Goal: Transaction & Acquisition: Purchase product/service

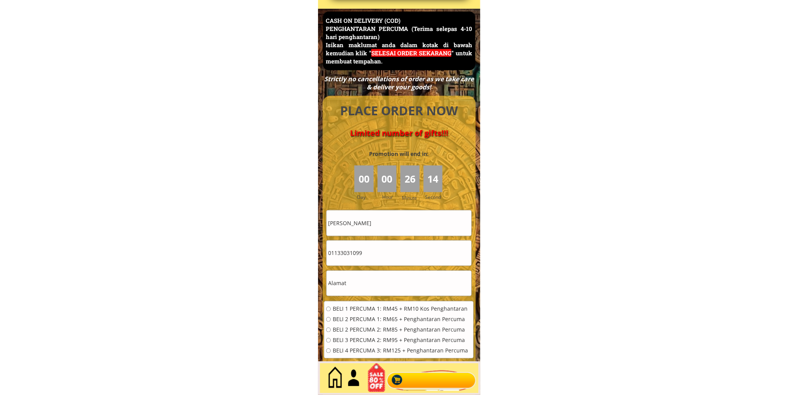
scroll to position [3354, 0]
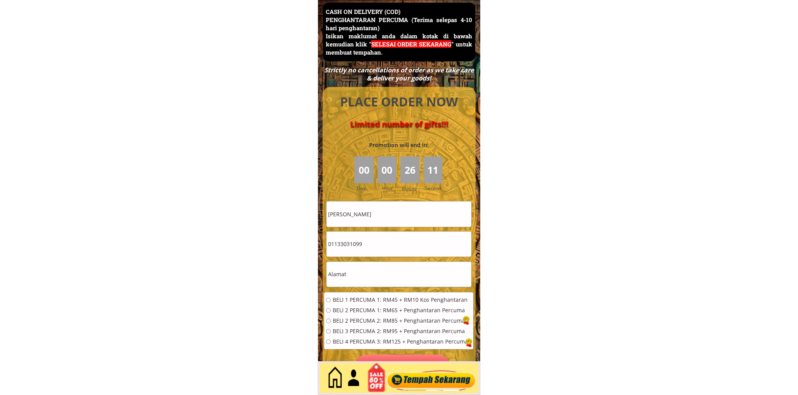
click at [395, 213] on input "Fauzi b omar" at bounding box center [399, 213] width 145 height 25
paste input "raffezam sono"
type input "raffezam sono"
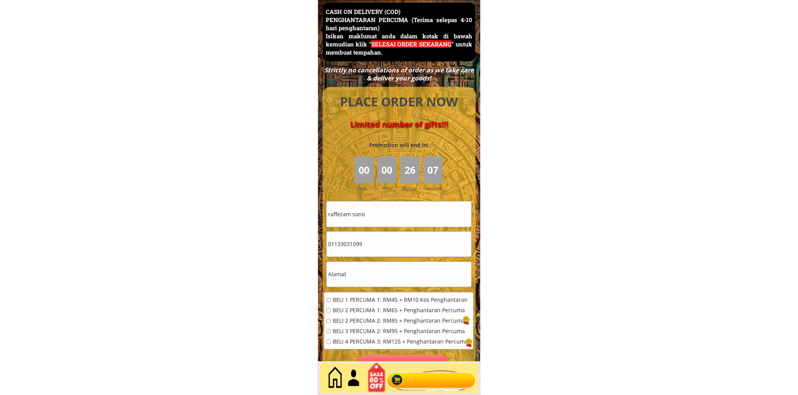
click at [381, 242] on input "01133031099" at bounding box center [399, 244] width 145 height 25
paste input "60178354763"
click at [332, 246] on input "60178354763" at bounding box center [399, 244] width 145 height 25
type input "0178354763"
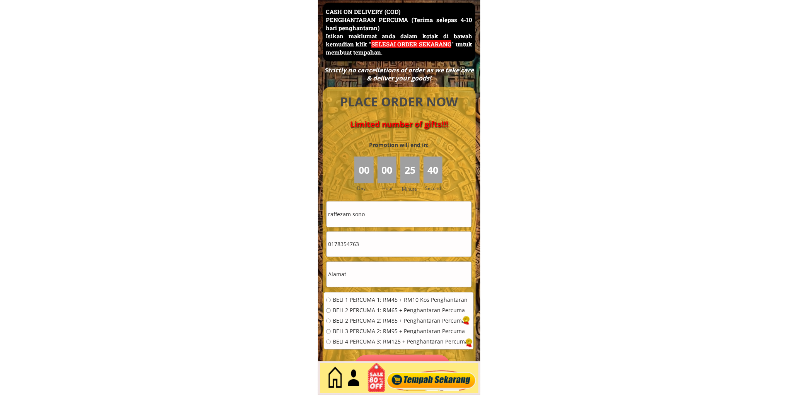
click at [382, 276] on input "text" at bounding box center [399, 274] width 145 height 25
click at [383, 276] on input "text" at bounding box center [399, 274] width 145 height 25
paste input "Kuala"
type input "Kuala"
click at [367, 300] on span "BELI 1 PERCUMA 1: RM45 + RM10 Kos Penghantaran" at bounding box center [400, 299] width 135 height 5
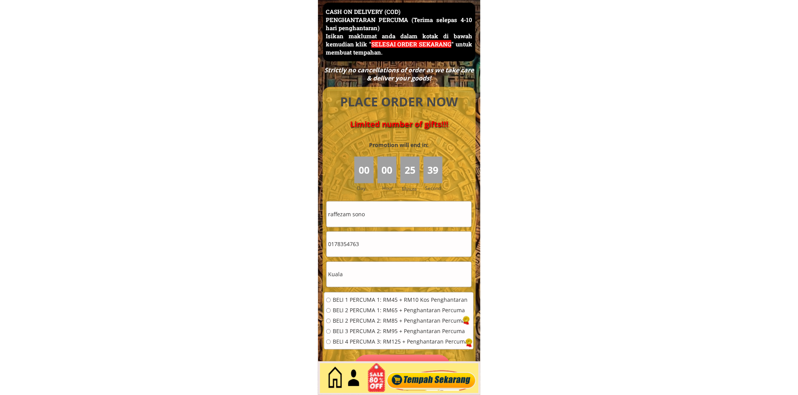
radio input "true"
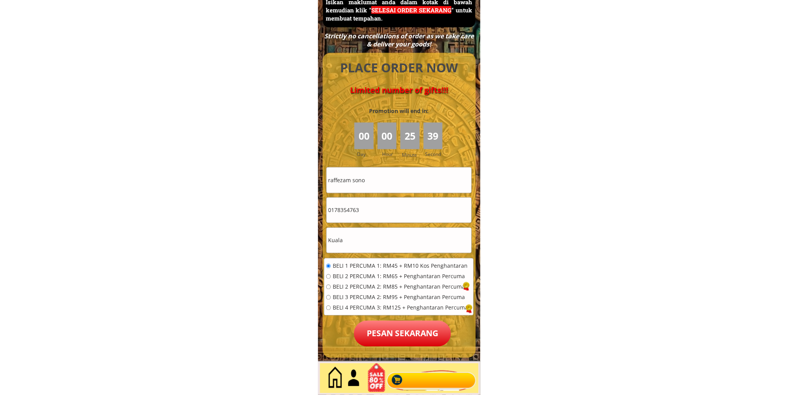
scroll to position [3426, 0]
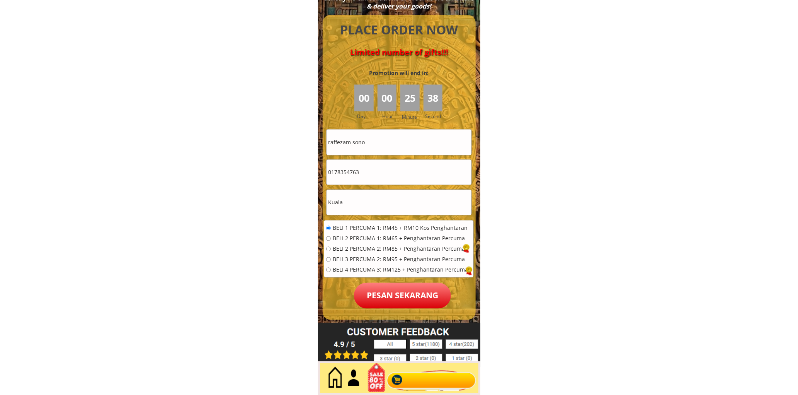
click at [399, 293] on p "Pesan sekarang" at bounding box center [402, 296] width 97 height 26
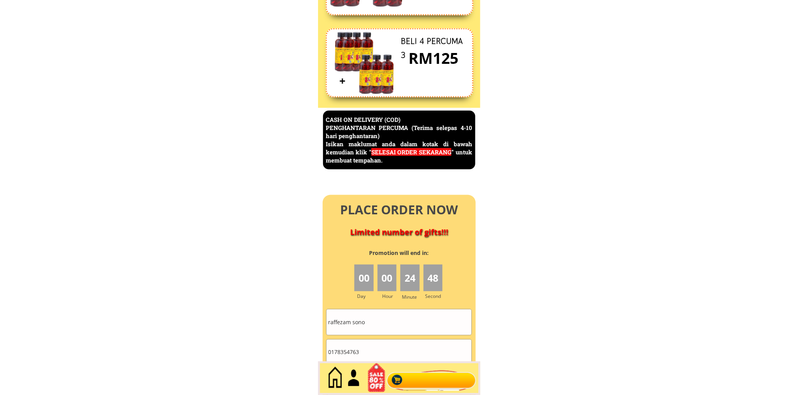
scroll to position [3354, 0]
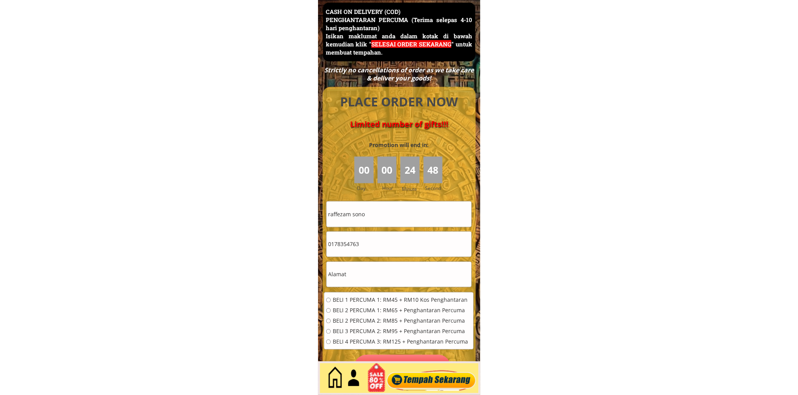
click at [373, 248] on input "0178354763" at bounding box center [399, 244] width 145 height 25
click at [373, 247] on input "0178354763" at bounding box center [399, 244] width 145 height 25
paste input "97555296"
type input "0197555296"
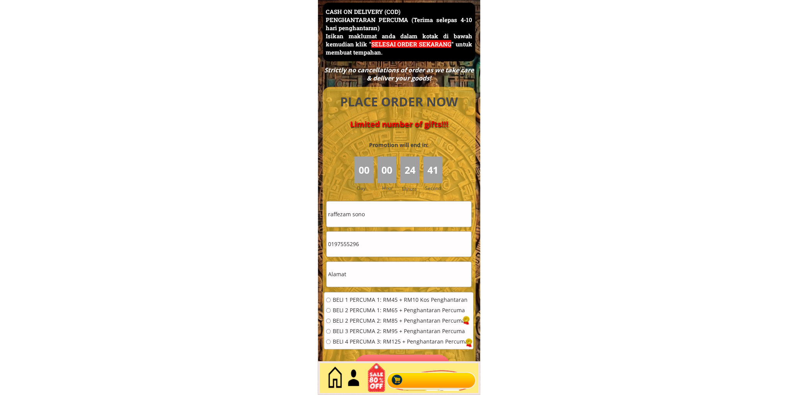
click at [381, 214] on input "raffezam sono" at bounding box center [399, 213] width 145 height 25
paste input "[PERSON_NAME]"
type input "[PERSON_NAME]"
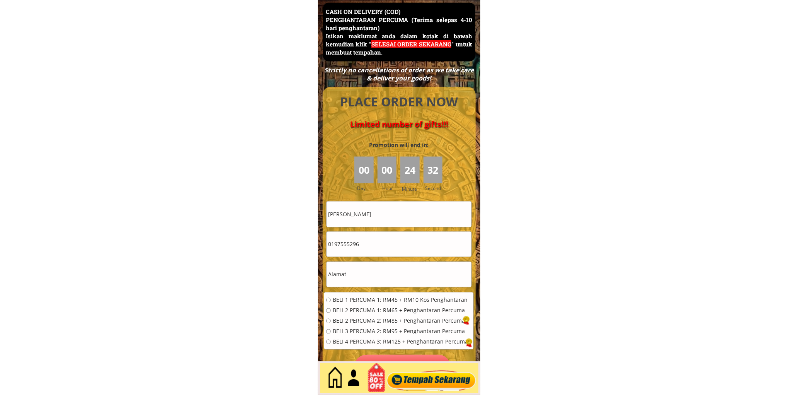
click at [365, 275] on input "text" at bounding box center [399, 274] width 145 height 25
type input "z"
click at [357, 297] on span "BELI 1 PERCUMA 1: RM45 + RM10 Kos Penghantaran" at bounding box center [400, 299] width 135 height 5
radio input "true"
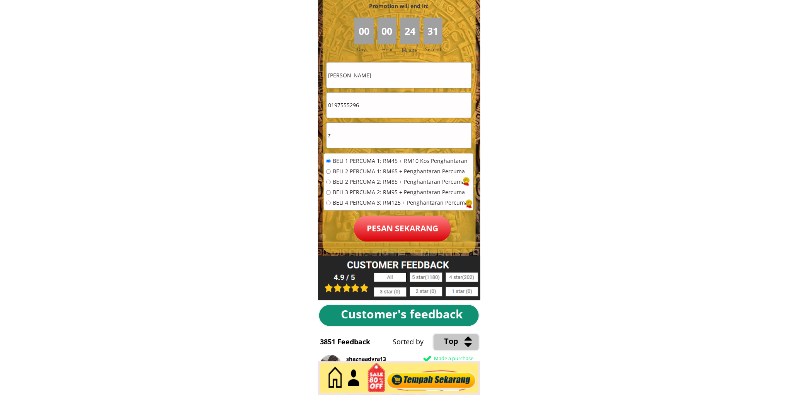
scroll to position [3497, 0]
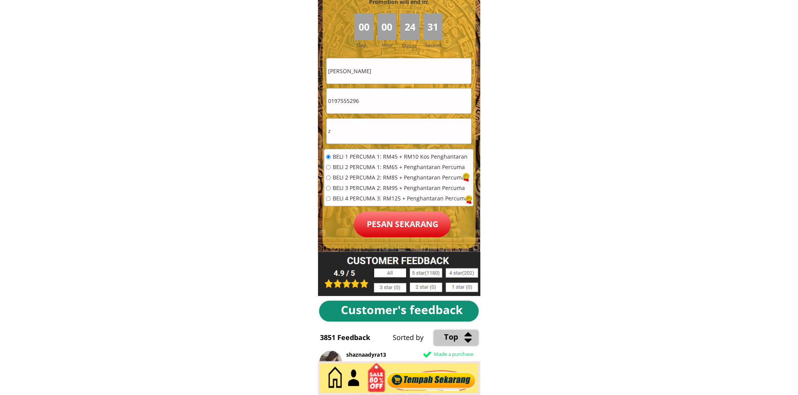
click at [427, 224] on p "Pesan sekarang" at bounding box center [402, 224] width 97 height 26
